Goal: Task Accomplishment & Management: Complete application form

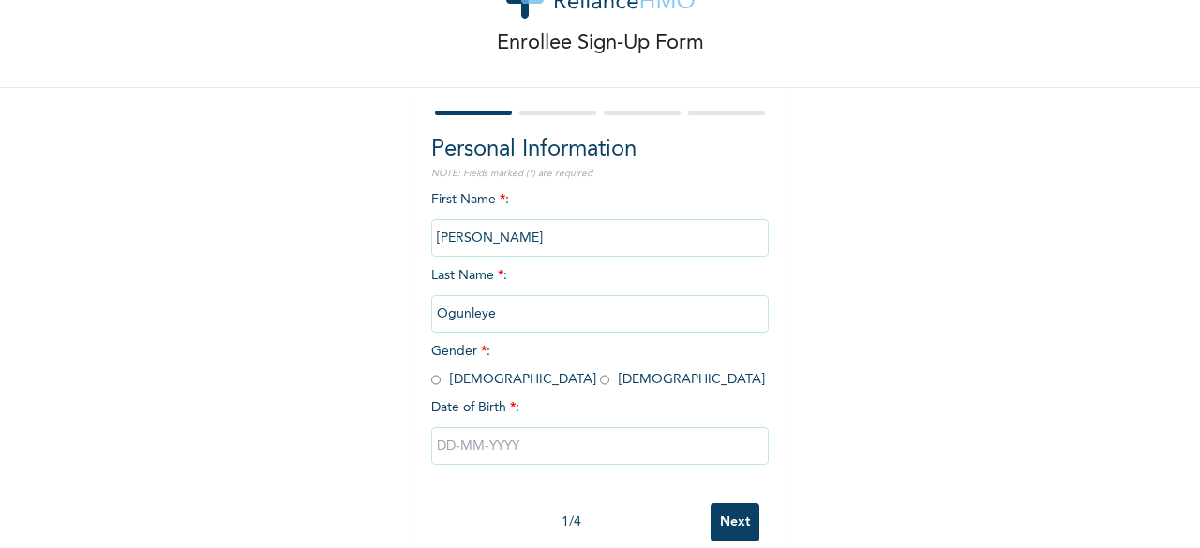
scroll to position [112, 0]
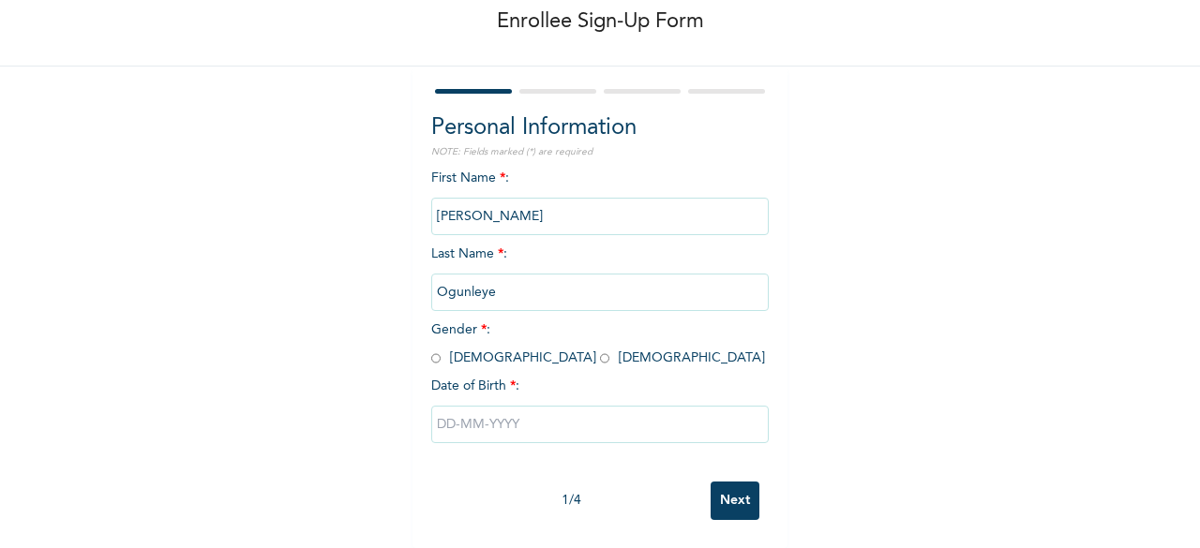
click at [431, 350] on input "radio" at bounding box center [435, 359] width 9 height 18
radio input "true"
click at [504, 413] on input "text" at bounding box center [599, 424] width 337 height 37
select select "9"
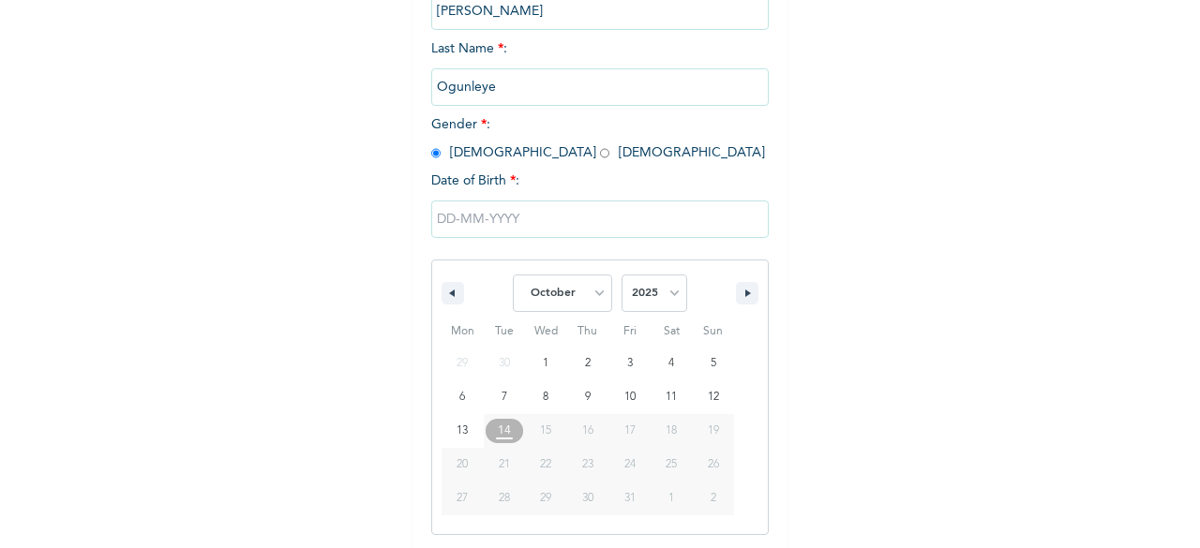
scroll to position [305, 0]
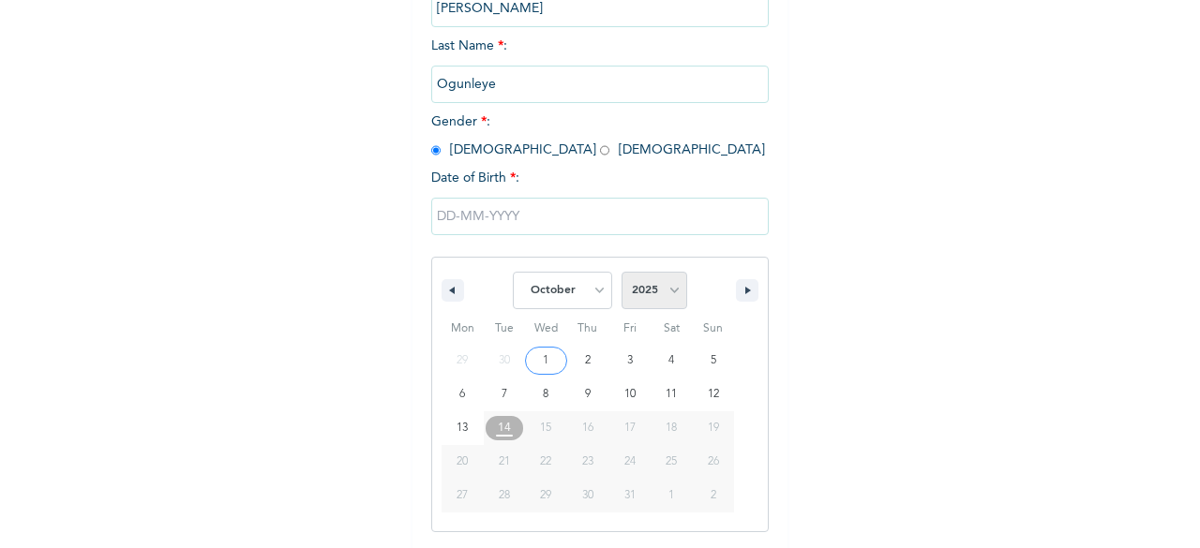
click at [666, 284] on select "2025 2024 2023 2022 2021 2020 2019 2018 2017 2016 2015 2014 2013 2012 2011 2010…" at bounding box center [655, 290] width 66 height 37
select select "2000"
click at [622, 274] on select "2025 2024 2023 2022 2021 2020 2019 2018 2017 2016 2015 2014 2013 2012 2011 2010…" at bounding box center [655, 290] width 66 height 37
click at [572, 304] on select "January February March April May June July August September October November De…" at bounding box center [562, 290] width 99 height 37
select select "0"
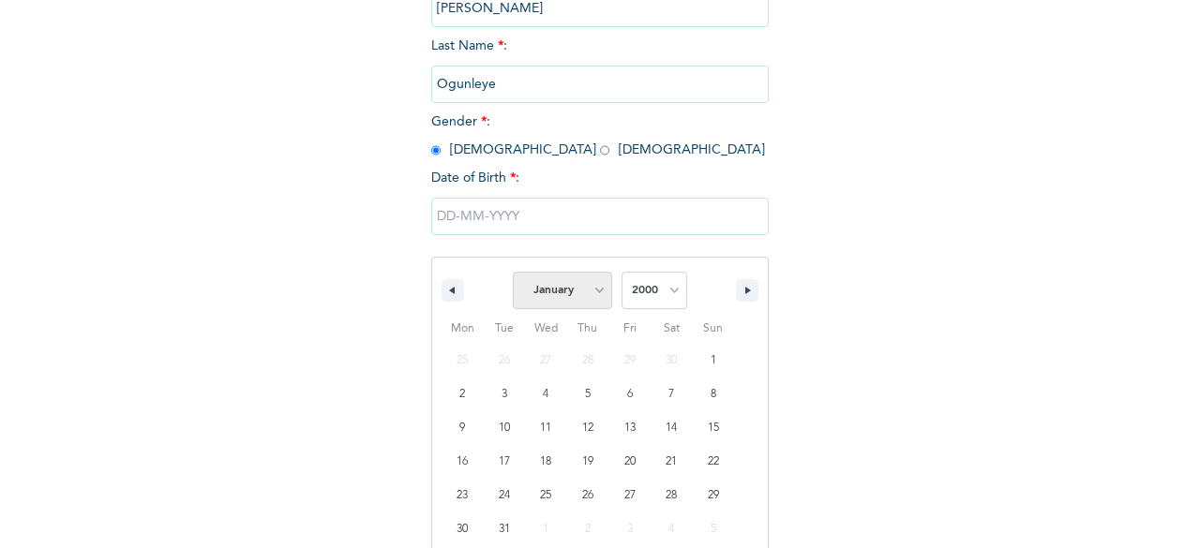
click at [513, 274] on select "January February March April May June July August September October November De…" at bounding box center [562, 290] width 99 height 37
type input "[DATE]"
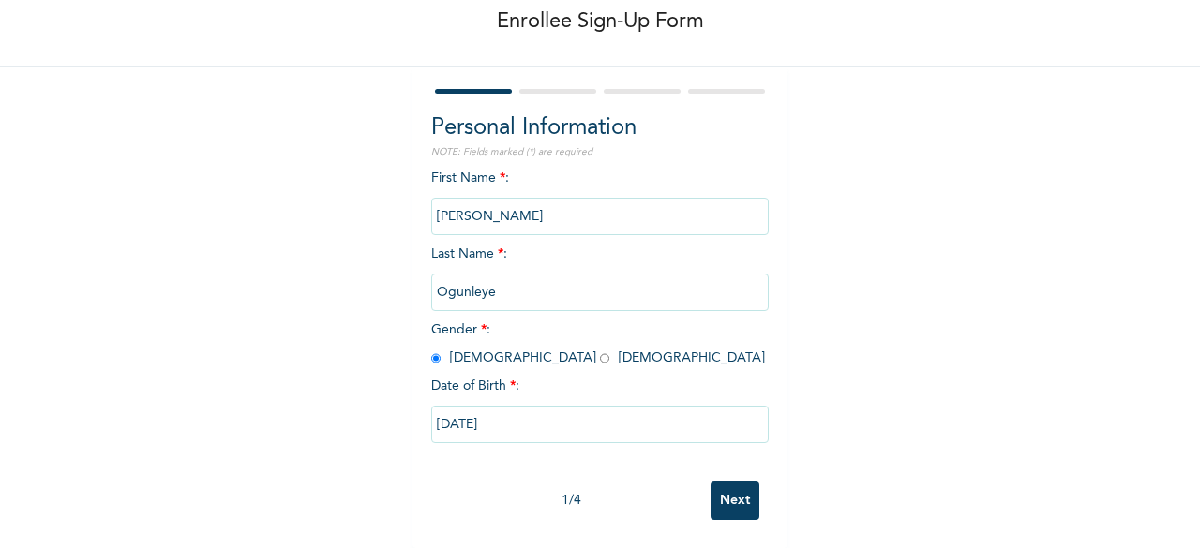
scroll to position [112, 0]
click at [718, 482] on input "Next" at bounding box center [735, 501] width 49 height 38
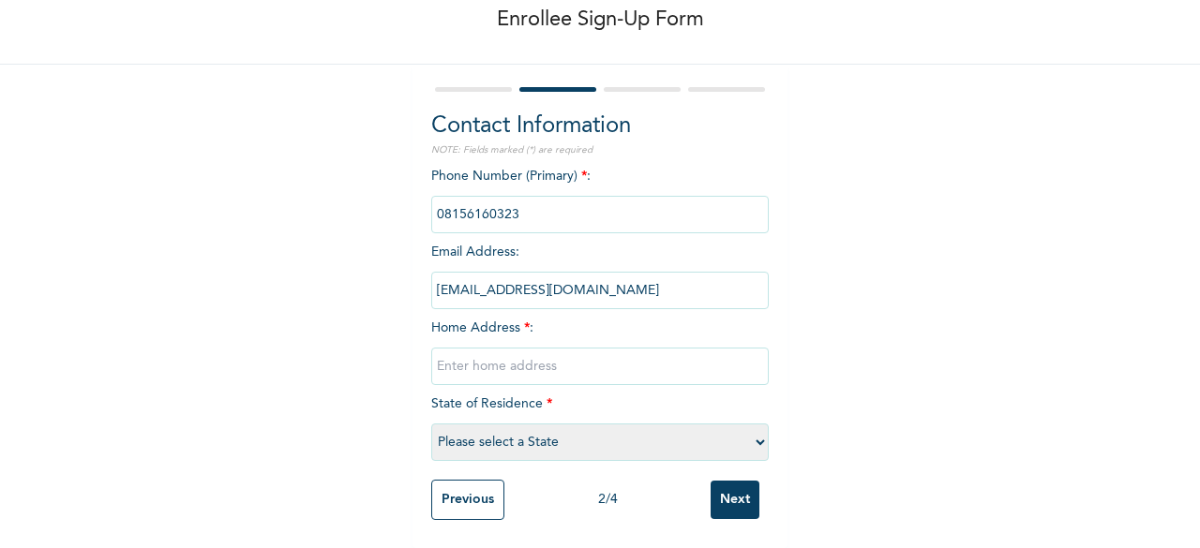
click at [564, 202] on input "phone" at bounding box center [599, 214] width 337 height 37
drag, startPoint x: 564, startPoint y: 202, endPoint x: 527, endPoint y: 197, distance: 37.8
click at [527, 197] on input "phone" at bounding box center [599, 214] width 337 height 37
click at [531, 360] on input "text" at bounding box center [599, 366] width 337 height 37
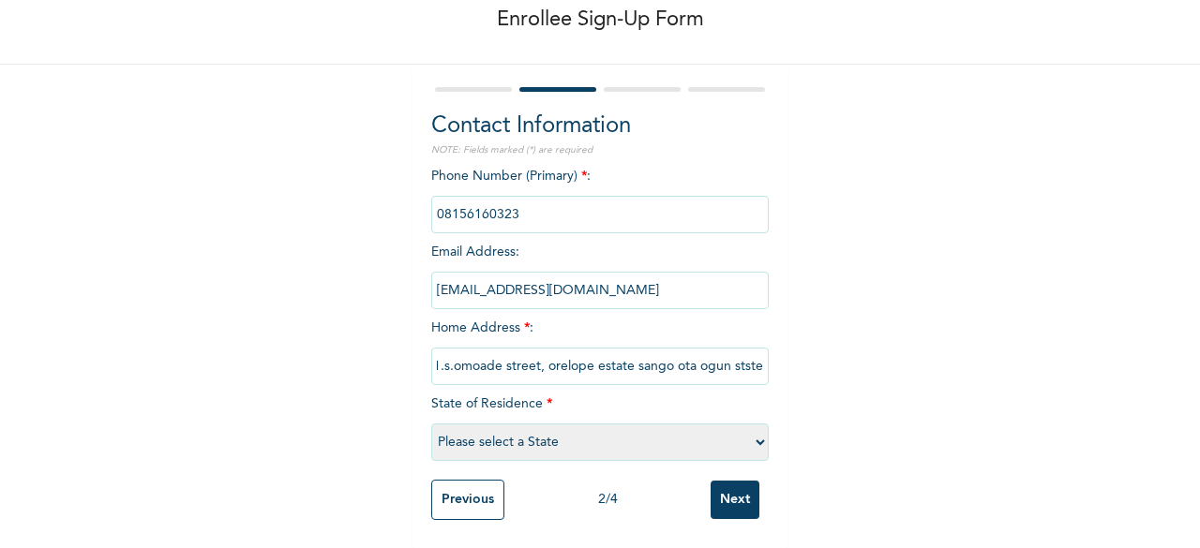
scroll to position [0, 0]
type input "1"
type input "harmony estate, [PERSON_NAME]"
click at [532, 427] on select "Please select a State [PERSON_NAME] (FCT) [PERSON_NAME] Ibom [GEOGRAPHIC_DATA] …" at bounding box center [599, 442] width 337 height 37
select select "25"
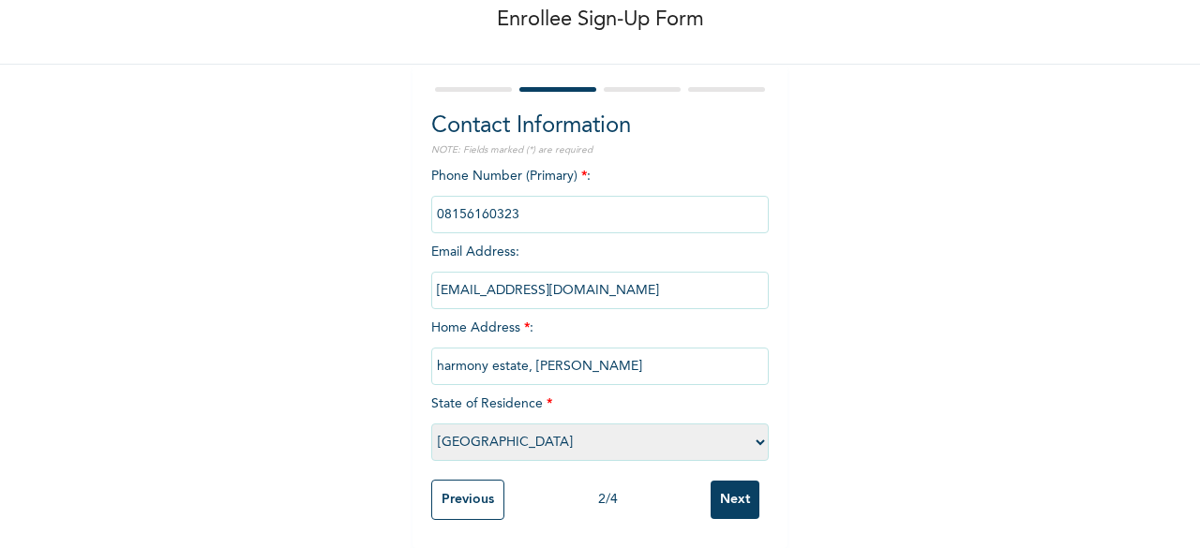
click at [431, 424] on select "Please select a State [PERSON_NAME] (FCT) [PERSON_NAME] Ibom [GEOGRAPHIC_DATA] …" at bounding box center [599, 442] width 337 height 37
click at [714, 482] on input "Next" at bounding box center [735, 500] width 49 height 38
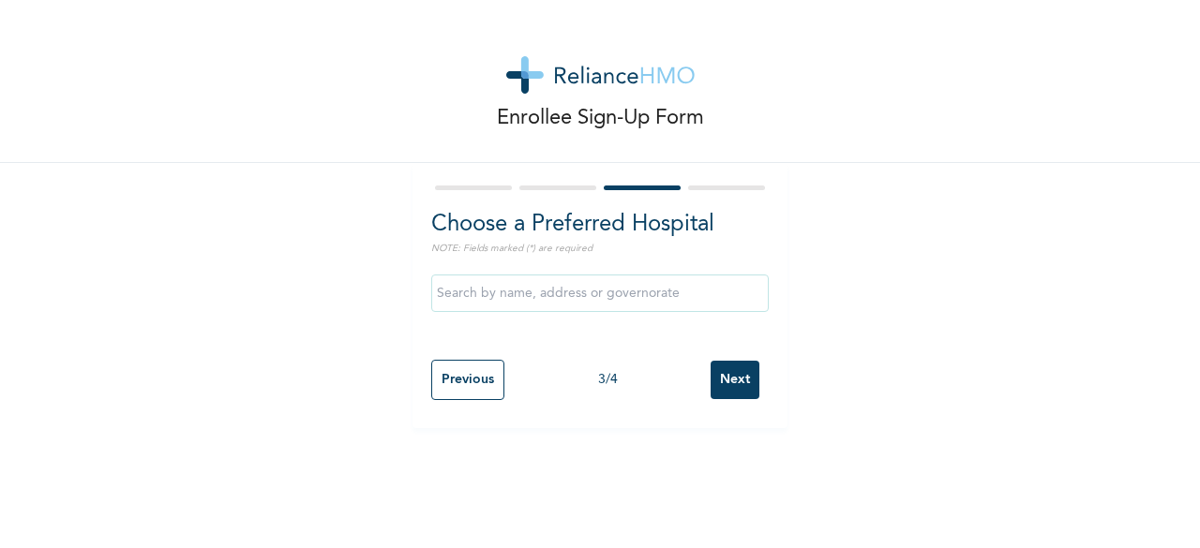
click at [589, 293] on input "text" at bounding box center [599, 293] width 337 height 37
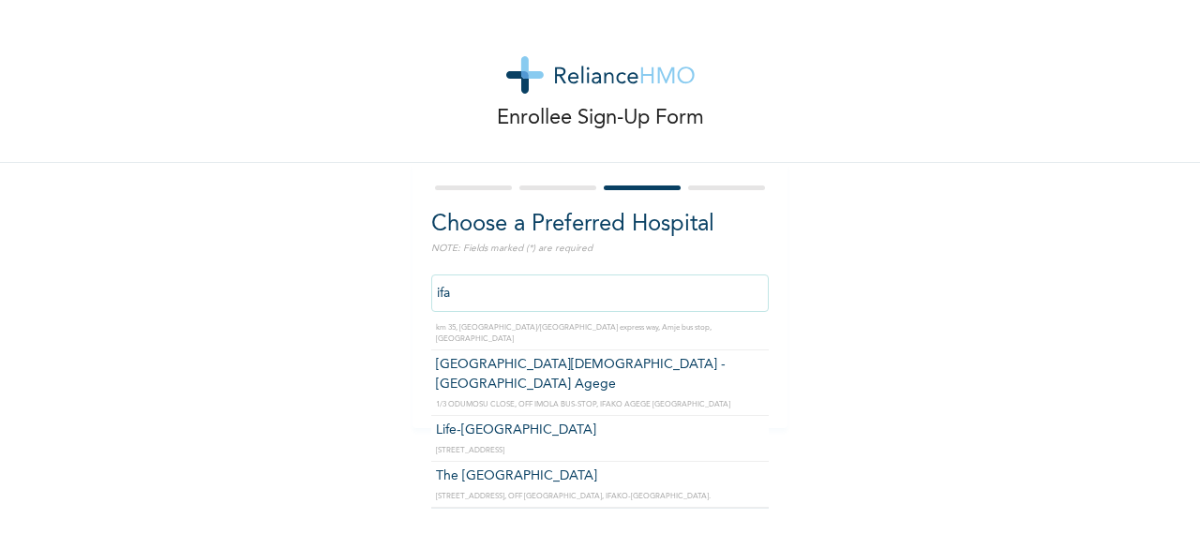
scroll to position [269, 0]
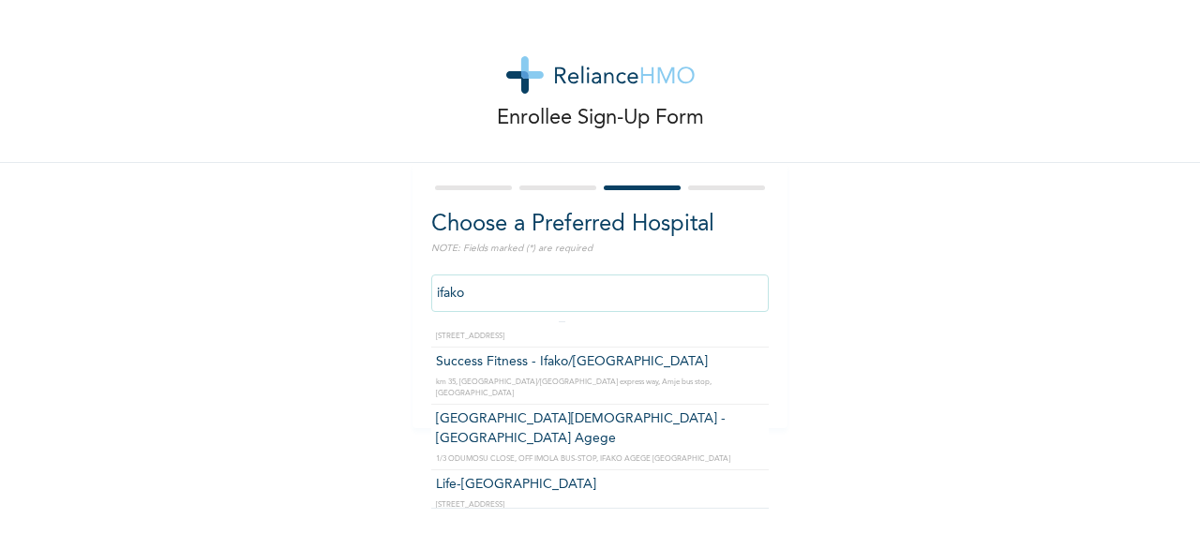
drag, startPoint x: 519, startPoint y: 296, endPoint x: 408, endPoint y: 299, distance: 111.6
click at [412, 299] on div "Choose a Preferred Hospital NOTE: Fields marked (*) are required ifako Layole a…" at bounding box center [599, 295] width 375 height 265
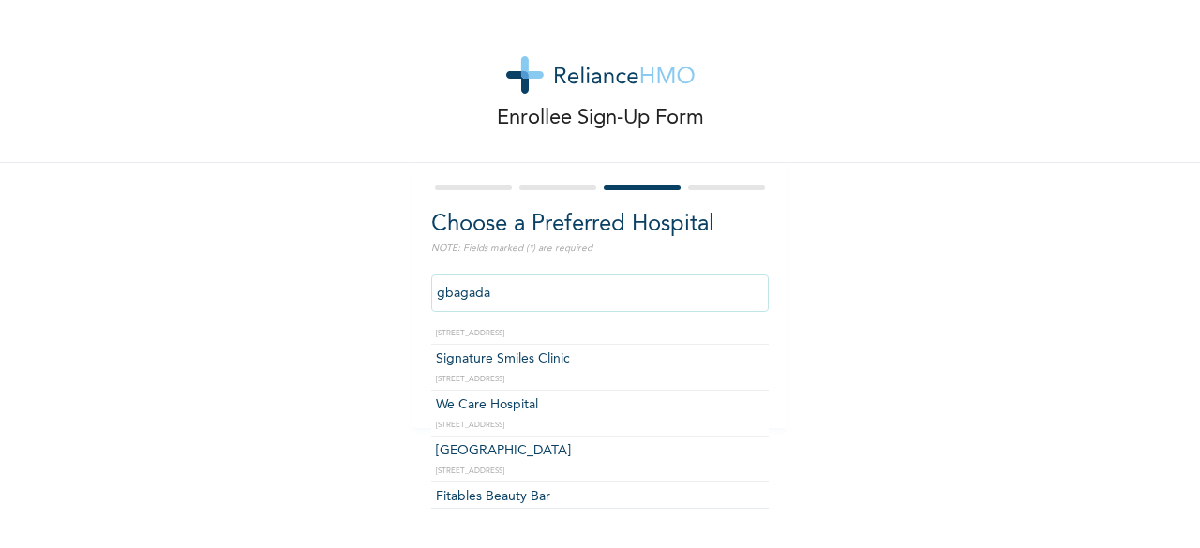
scroll to position [223, 0]
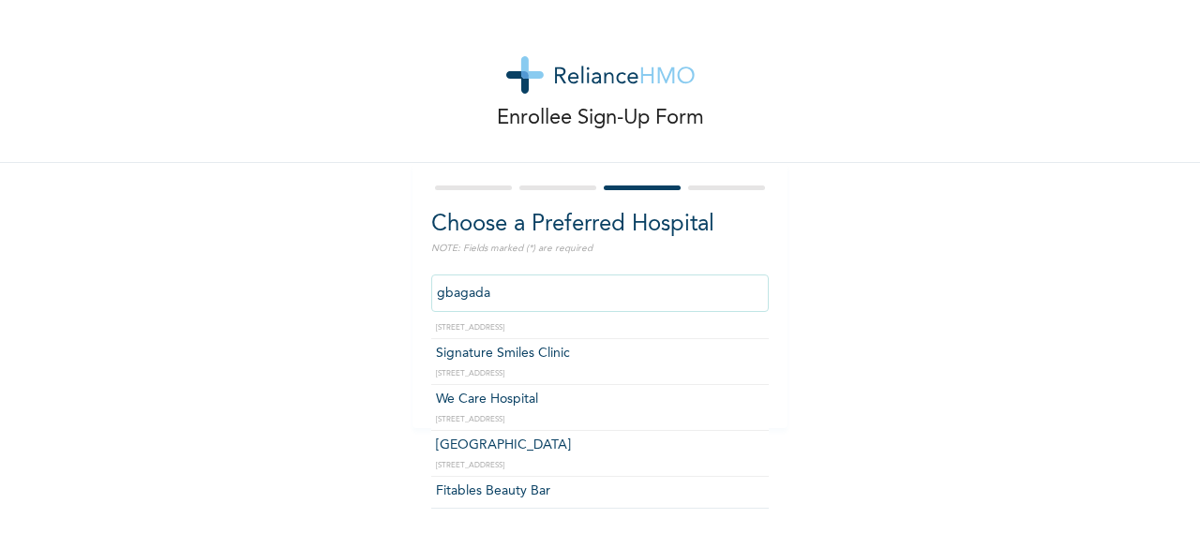
type input "Fitables Beauty Bar"
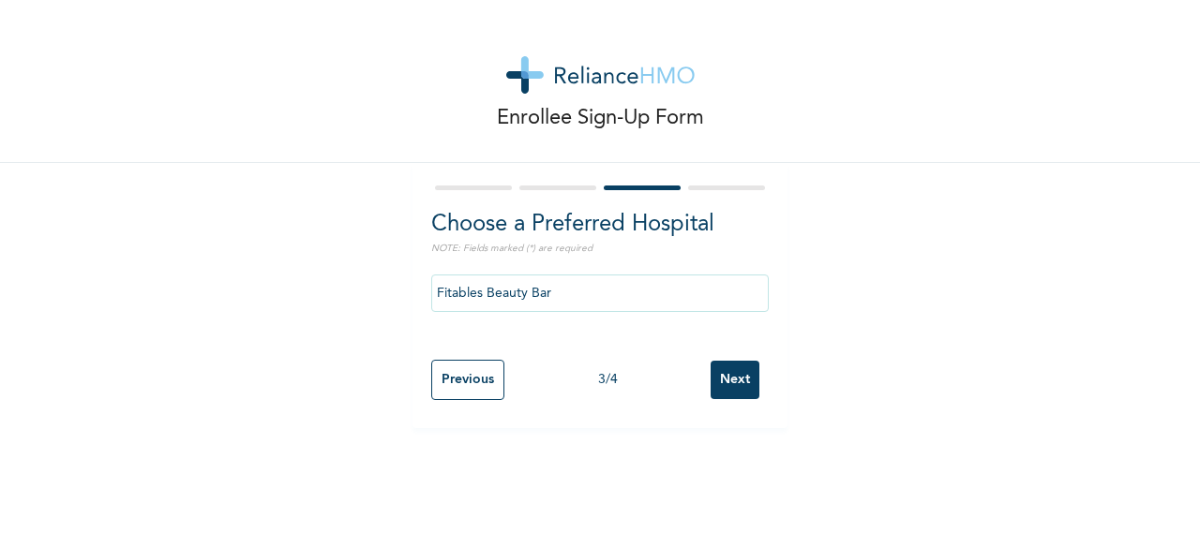
click at [726, 376] on input "Next" at bounding box center [735, 380] width 49 height 38
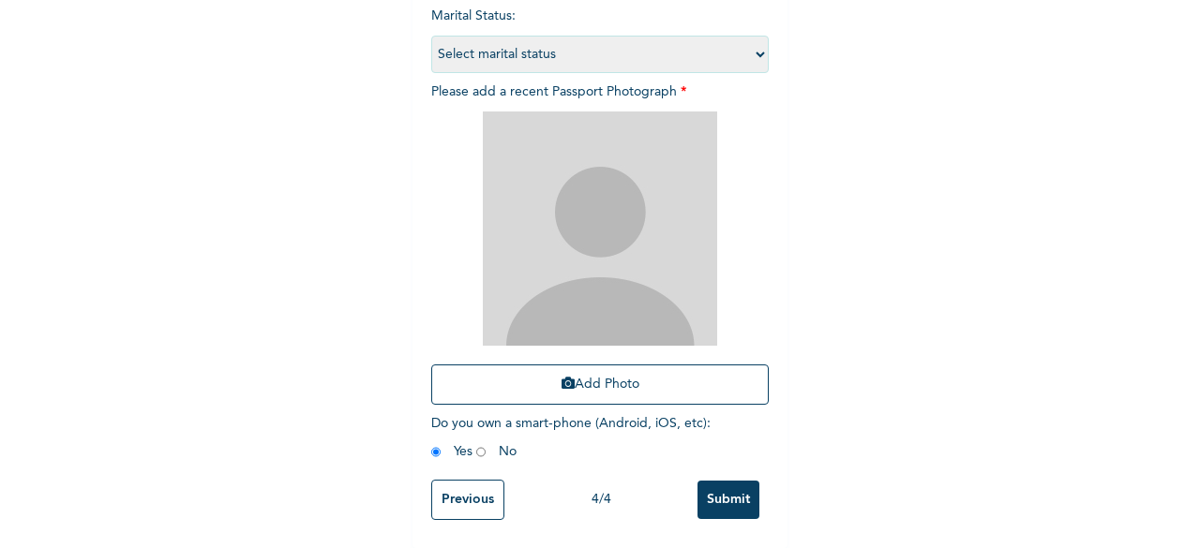
scroll to position [262, 0]
click at [716, 494] on input "Submit" at bounding box center [728, 500] width 62 height 38
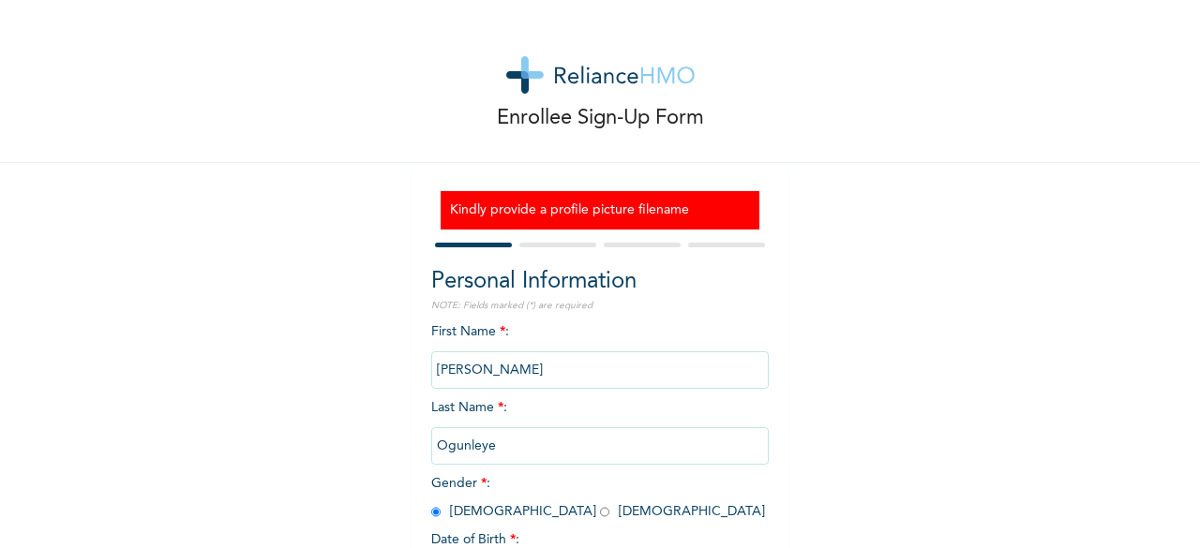
scroll to position [170, 0]
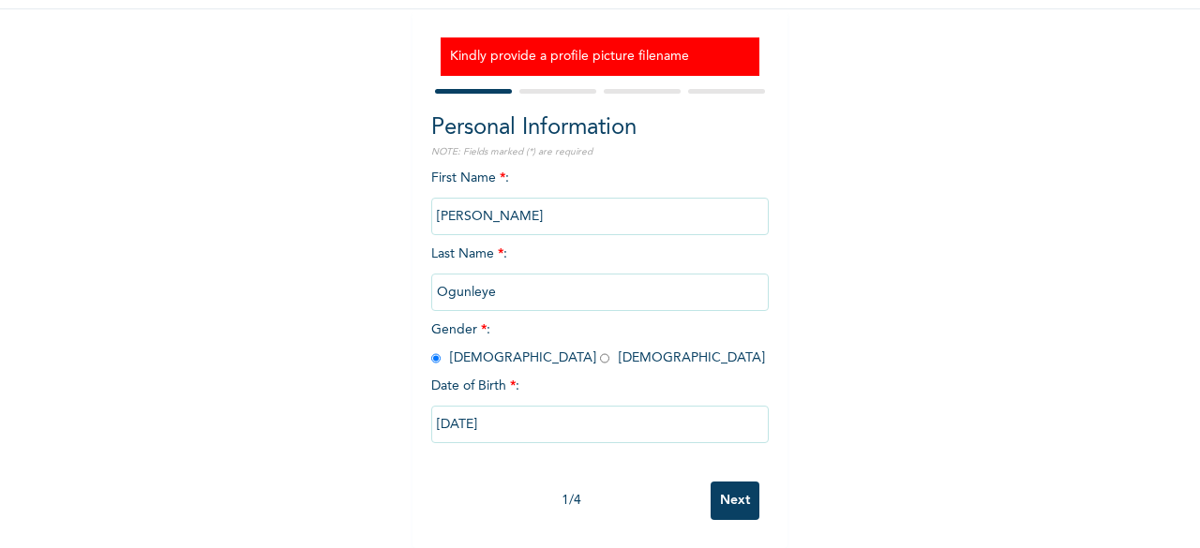
click at [716, 472] on div "1 / 4 Next" at bounding box center [599, 500] width 337 height 57
click at [722, 482] on input "Next" at bounding box center [735, 501] width 49 height 38
select select "25"
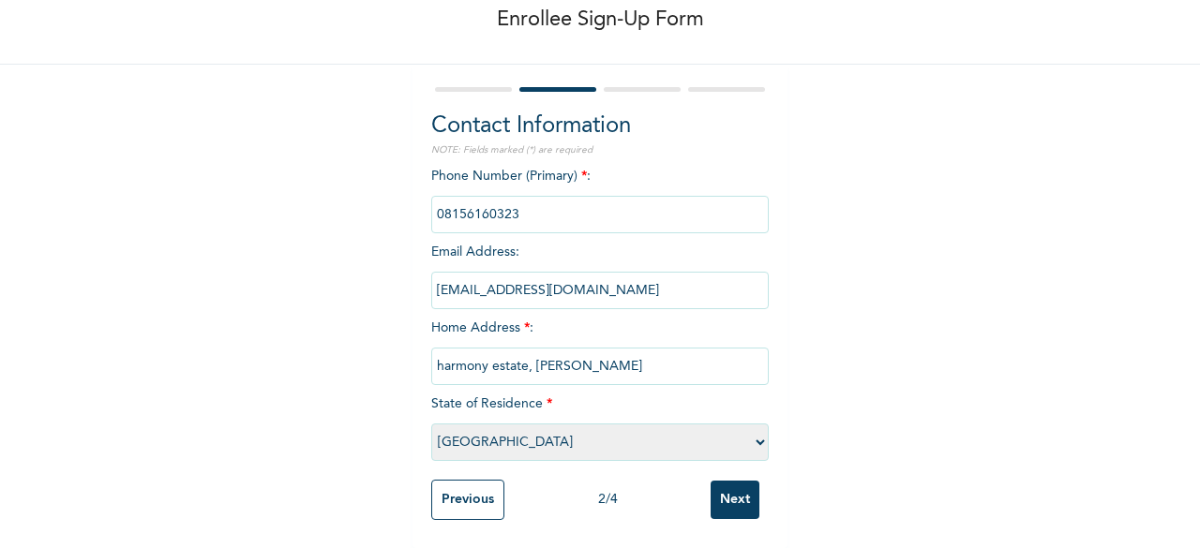
scroll to position [112, 0]
click at [722, 481] on input "Next" at bounding box center [735, 500] width 49 height 38
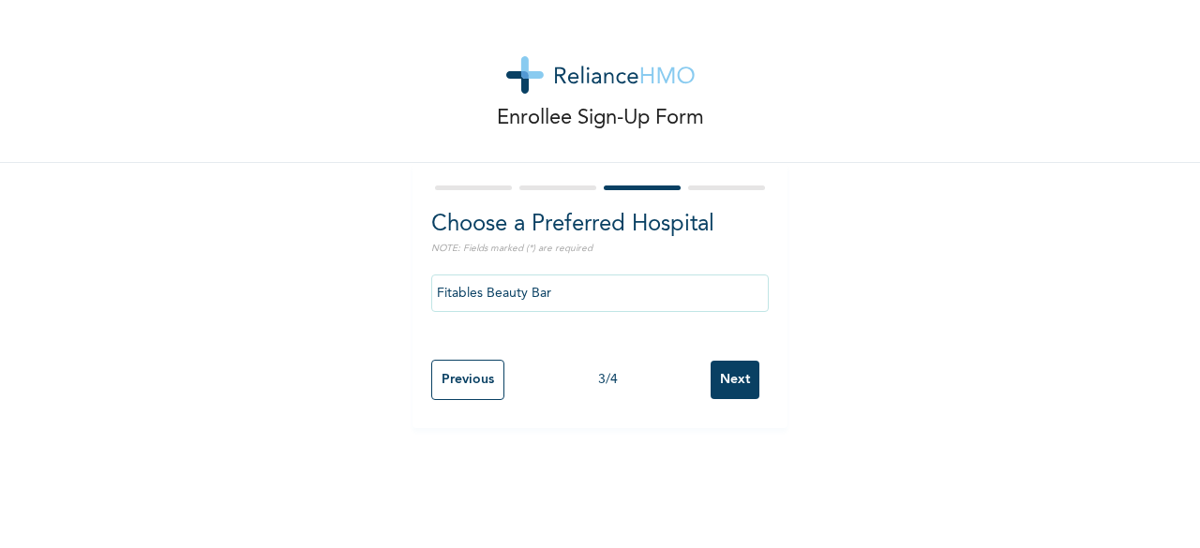
scroll to position [0, 0]
click at [729, 368] on input "Next" at bounding box center [735, 380] width 49 height 38
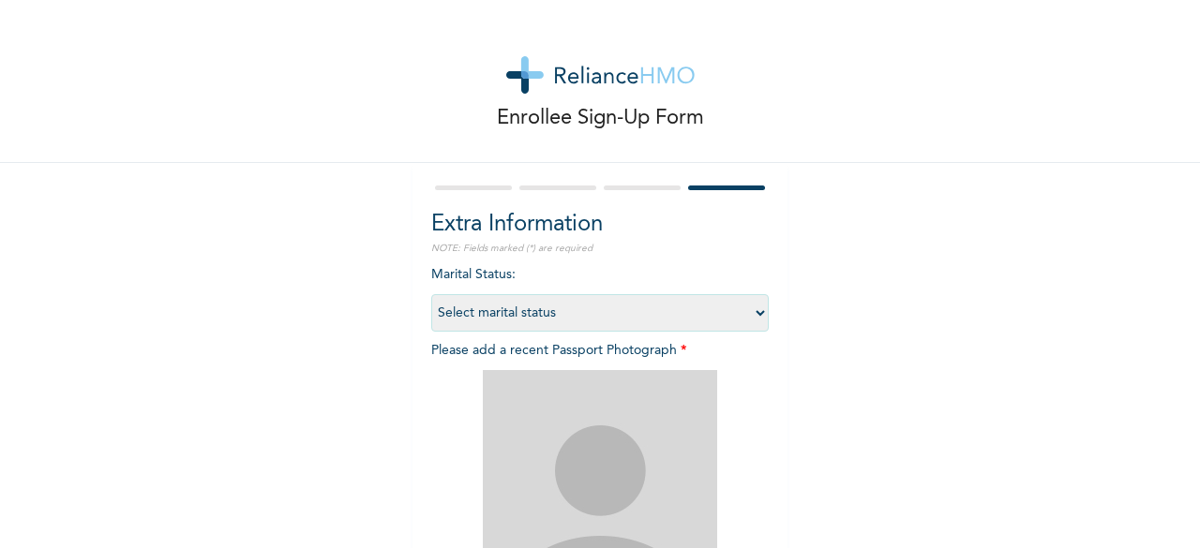
scroll to position [274, 0]
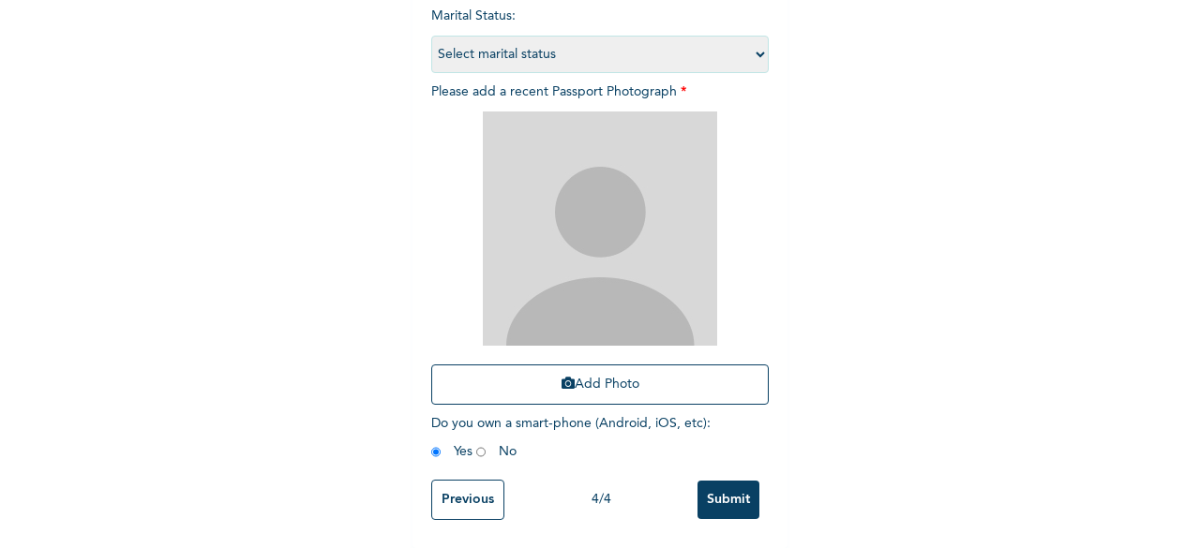
click at [452, 484] on input "Previous" at bounding box center [467, 500] width 73 height 40
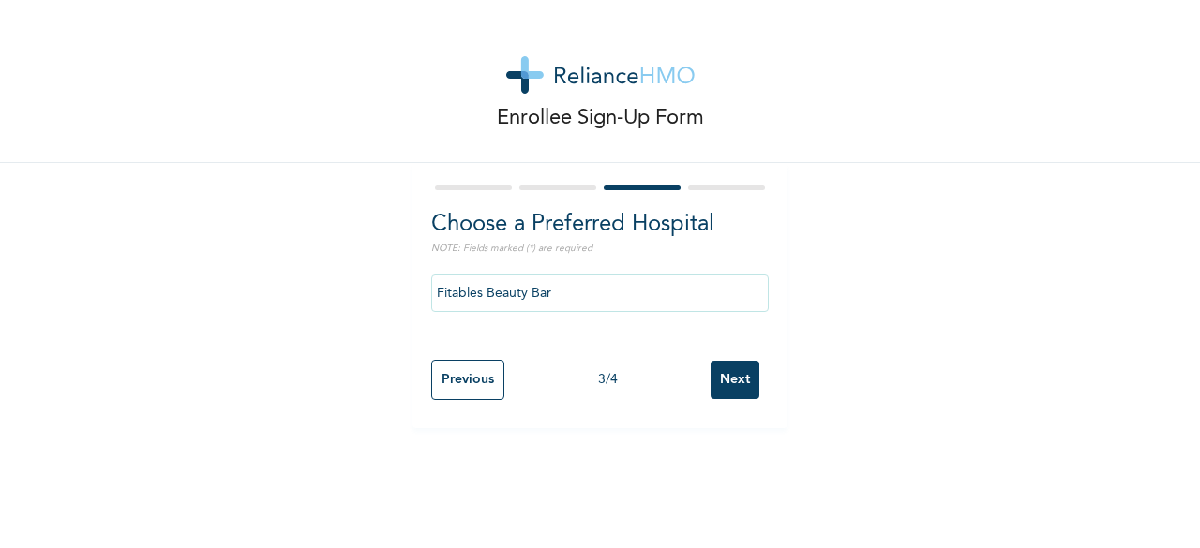
click at [733, 361] on input "Next" at bounding box center [735, 380] width 49 height 38
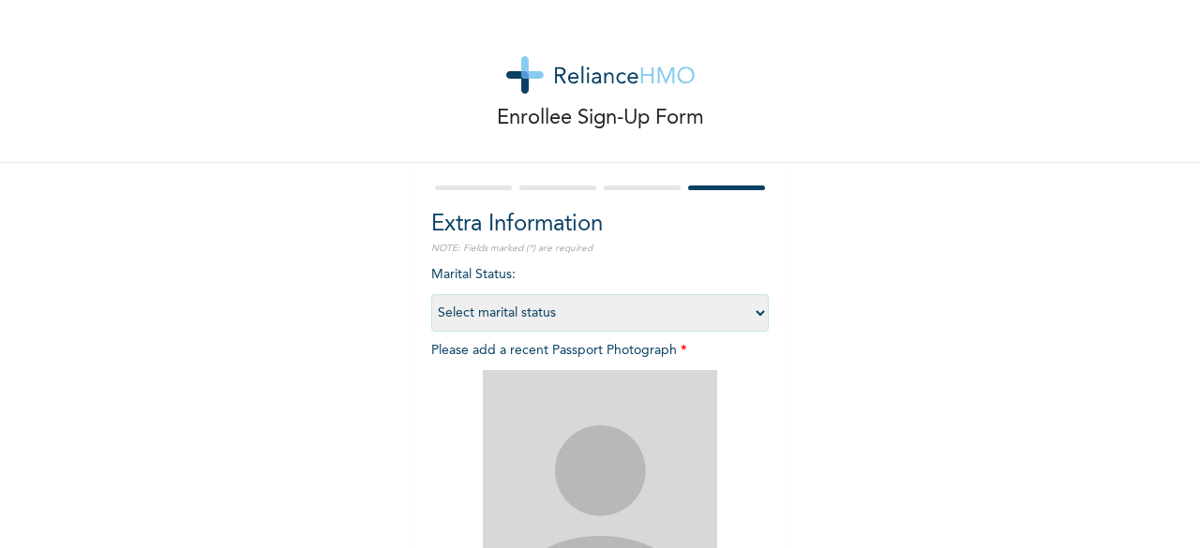
click at [606, 424] on img at bounding box center [600, 487] width 234 height 234
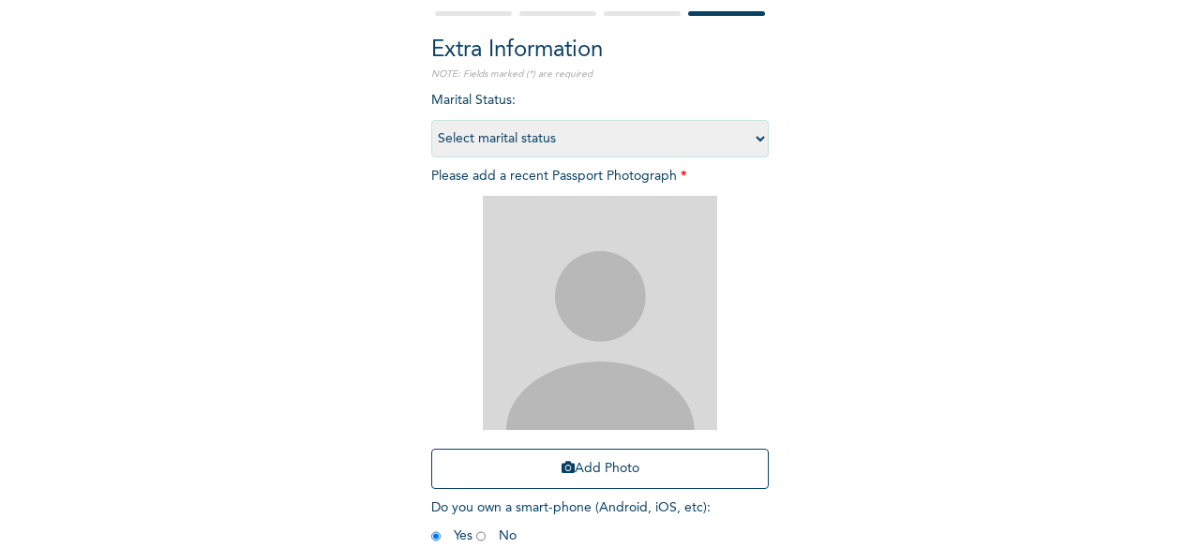
scroll to position [180, 0]
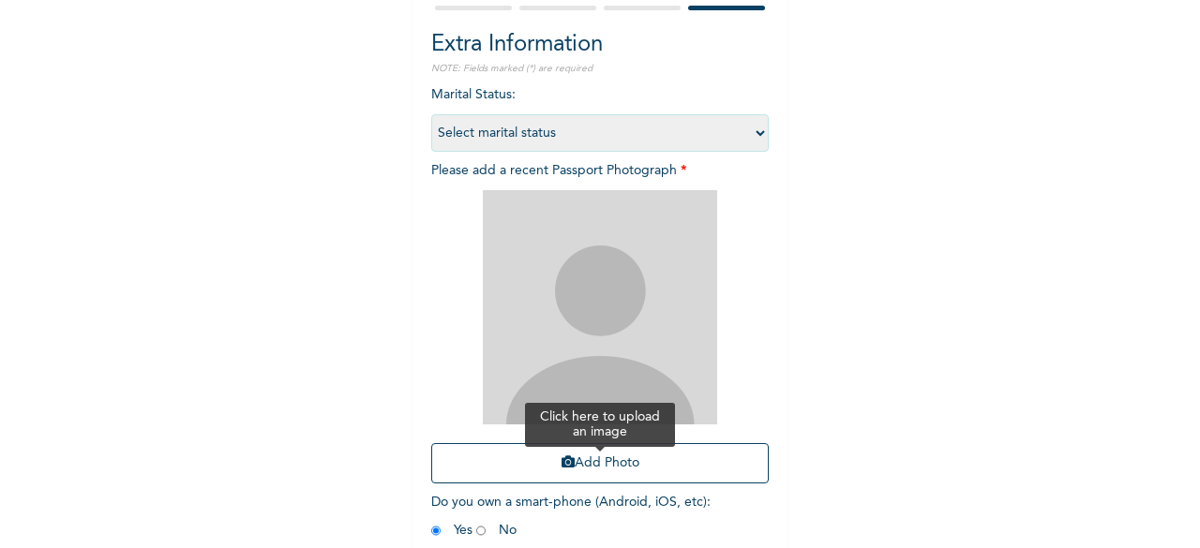
click at [587, 454] on button "Add Photo" at bounding box center [599, 463] width 337 height 40
click at [547, 453] on button "Add Photo" at bounding box center [599, 463] width 337 height 40
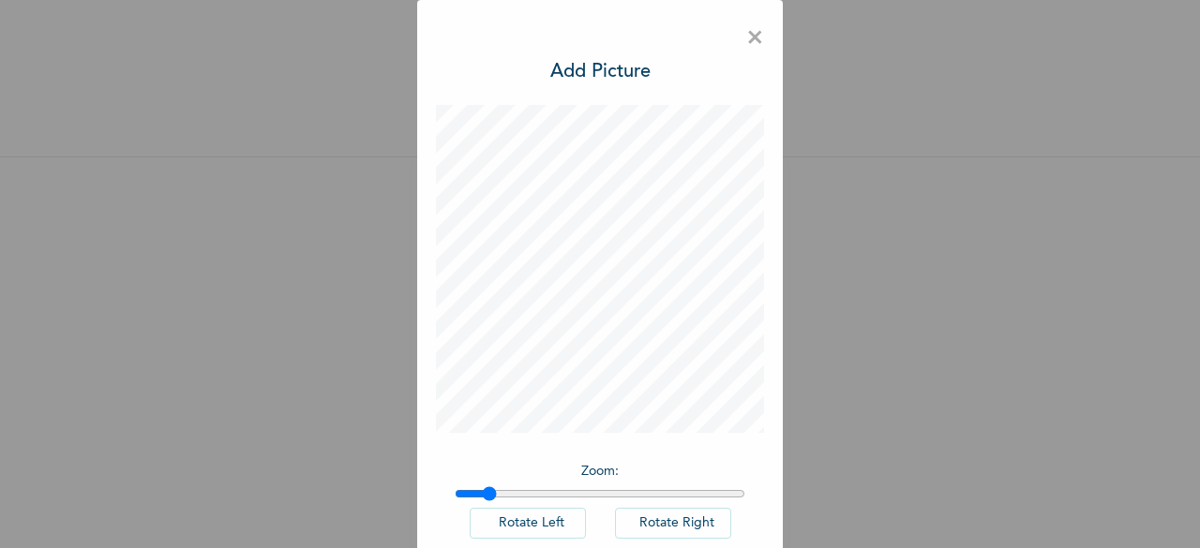
click at [483, 488] on input "range" at bounding box center [600, 494] width 291 height 15
type input "1.24"
click at [519, 498] on input "range" at bounding box center [600, 494] width 291 height 15
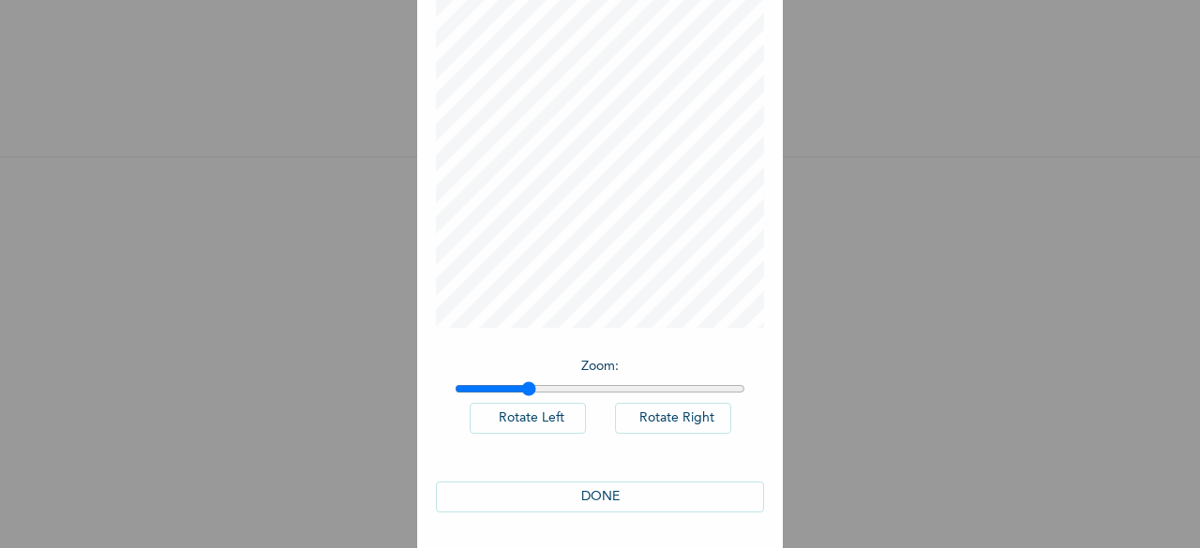
click at [655, 485] on button "DONE" at bounding box center [600, 497] width 328 height 31
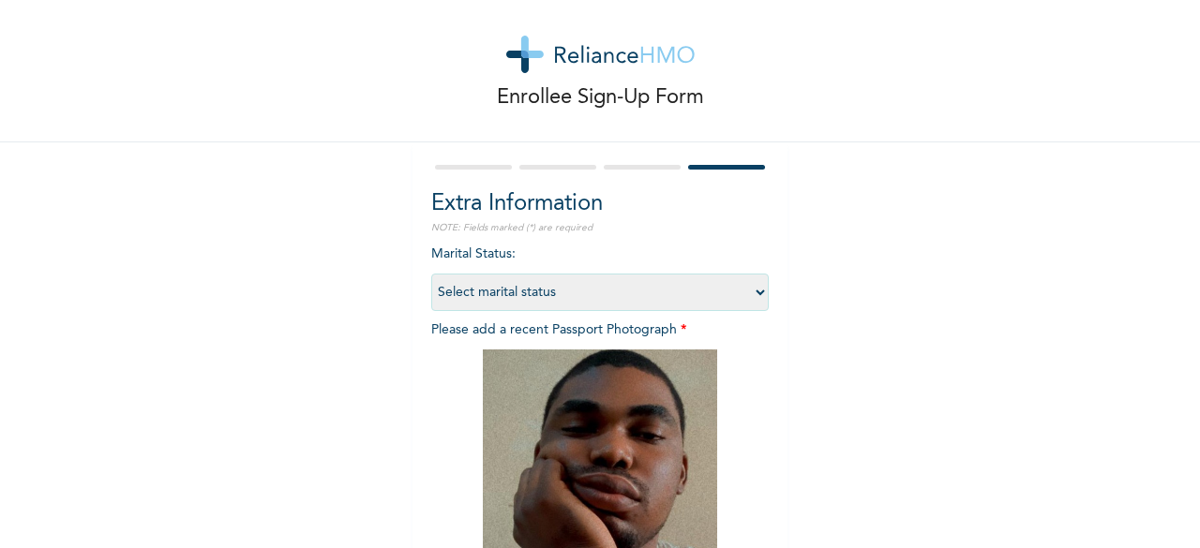
scroll to position [274, 0]
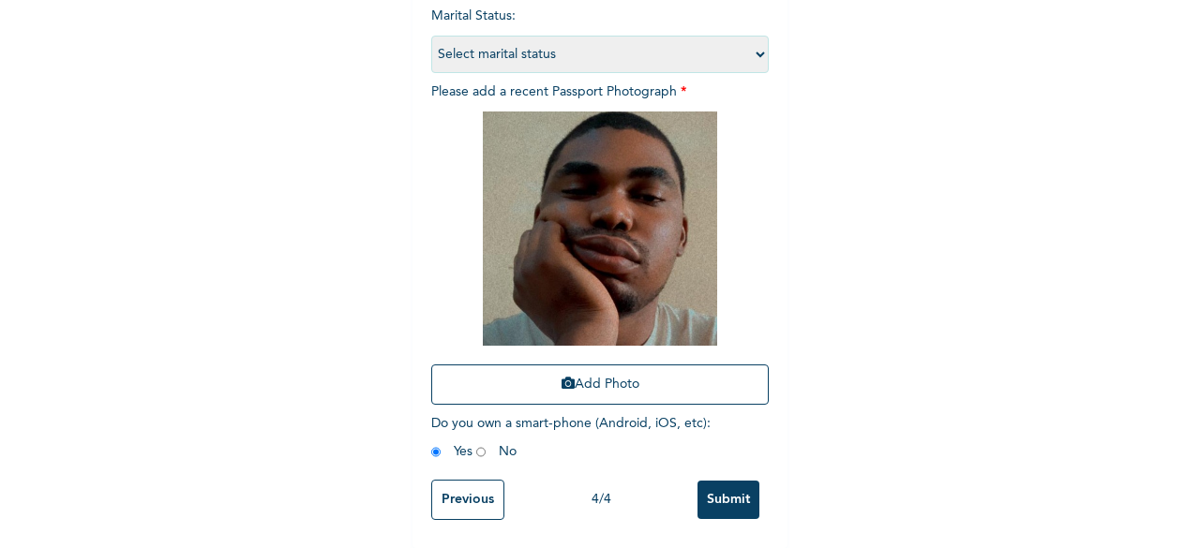
click at [714, 481] on input "Submit" at bounding box center [728, 500] width 62 height 38
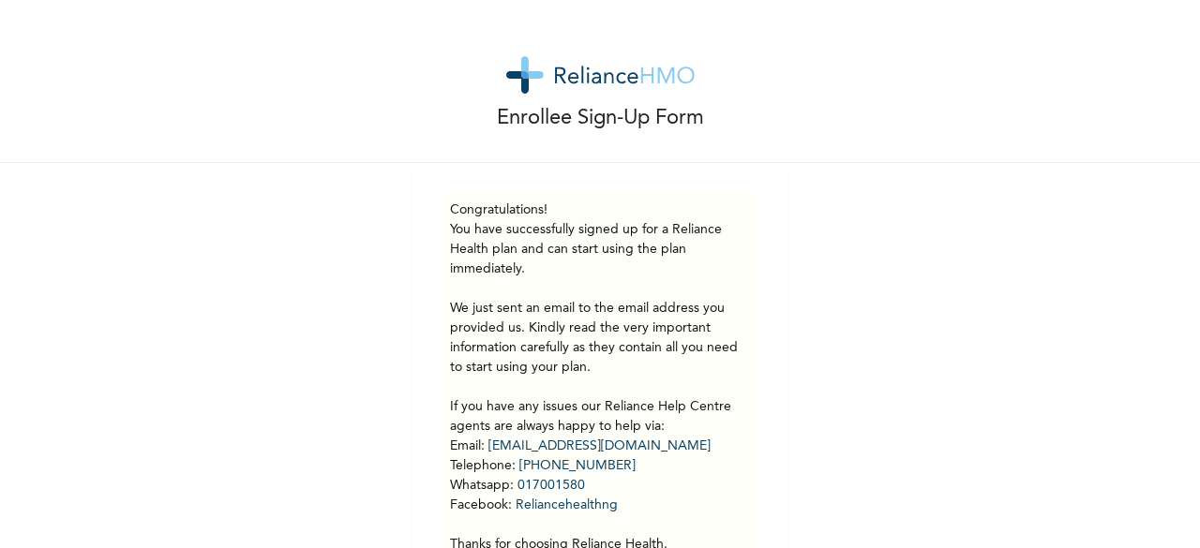
scroll to position [97, 0]
